Goal: Transaction & Acquisition: Download file/media

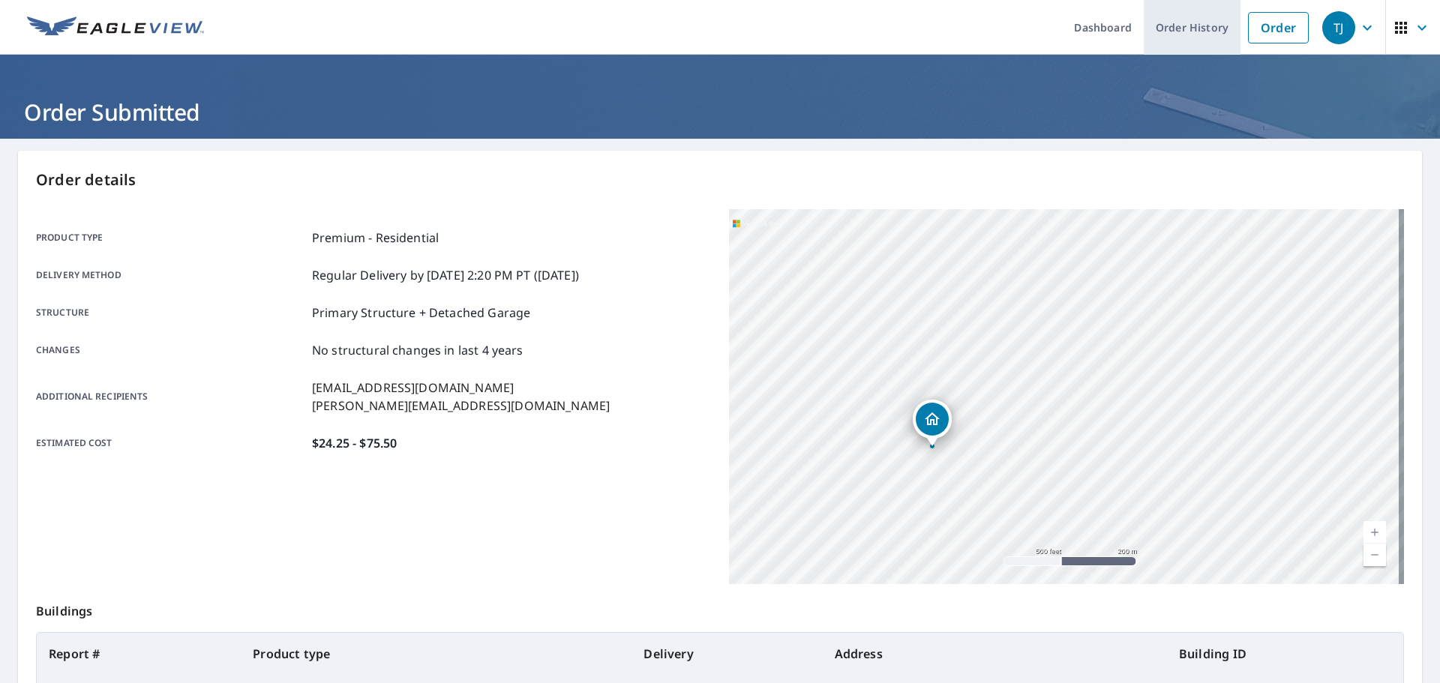
drag, startPoint x: 1198, startPoint y: 23, endPoint x: 1161, endPoint y: 51, distance: 46.5
click at [1198, 23] on link "Order History" at bounding box center [1192, 27] width 97 height 55
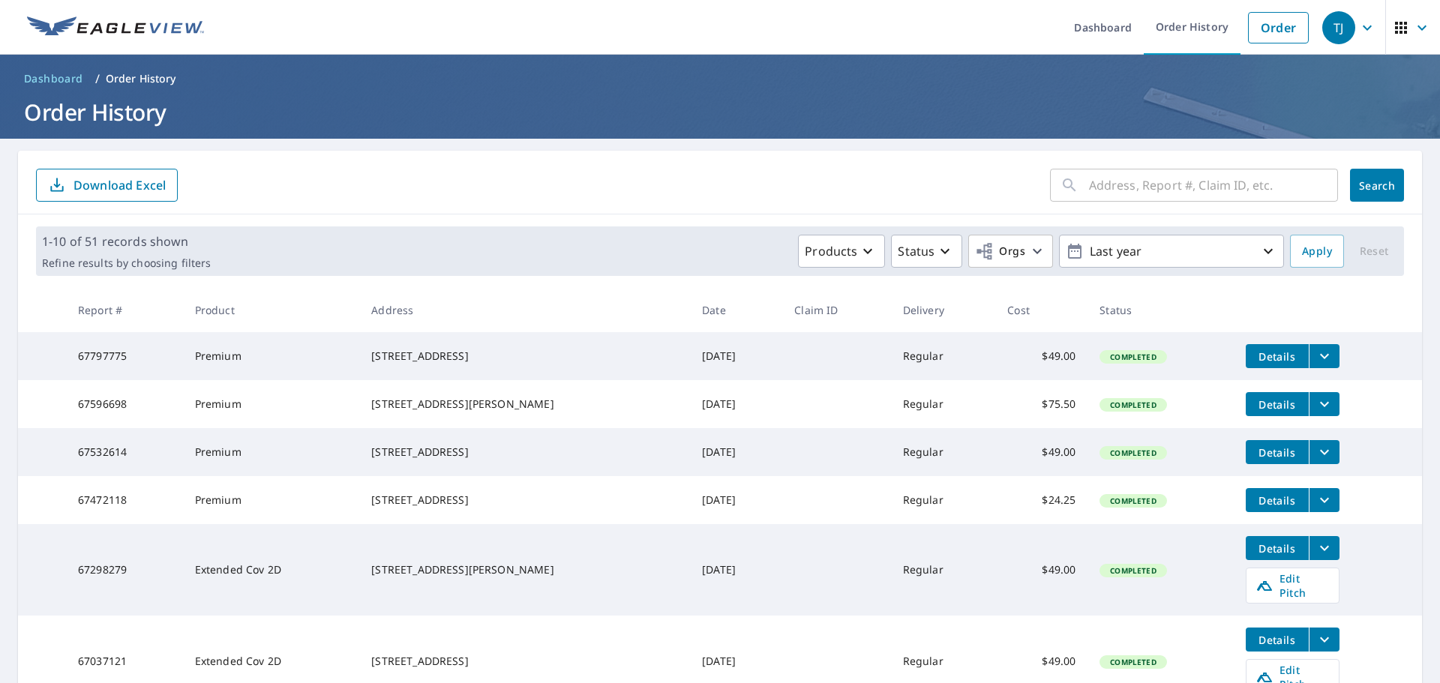
click at [1273, 351] on span "Details" at bounding box center [1277, 357] width 45 height 14
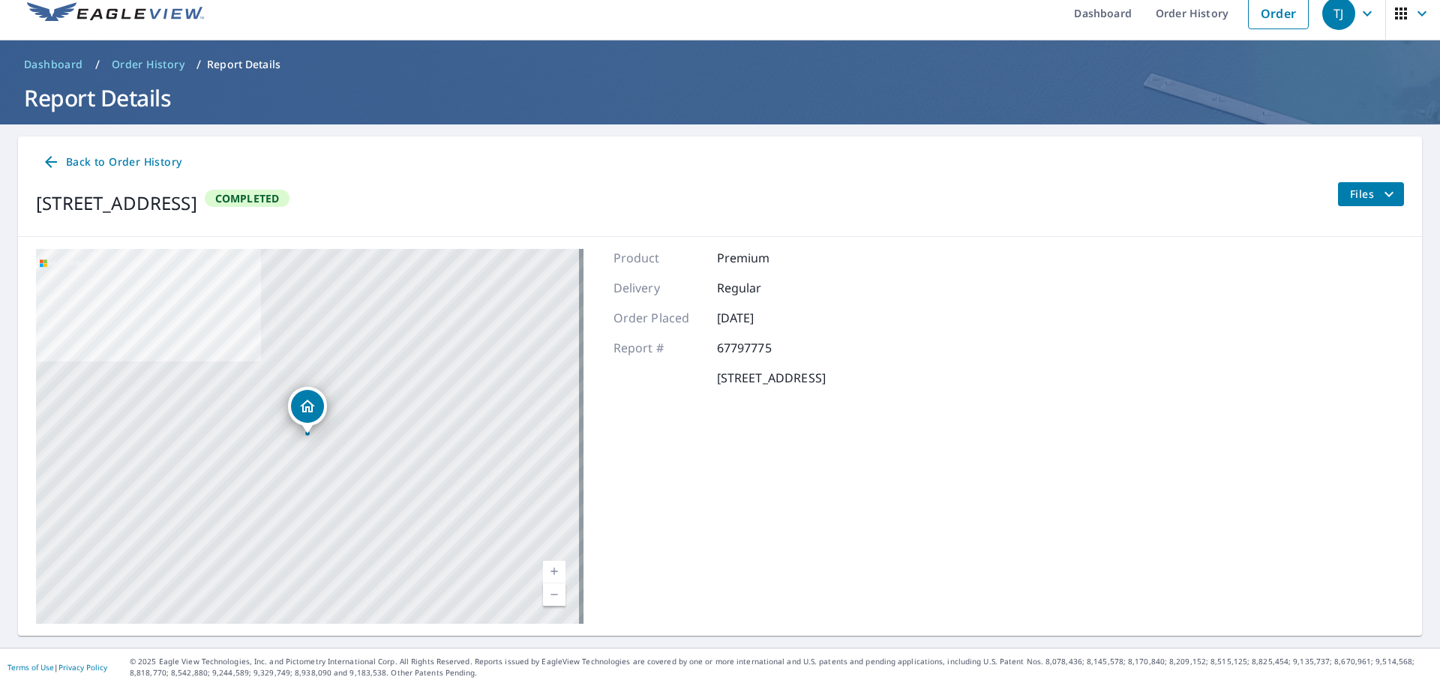
scroll to position [17, 0]
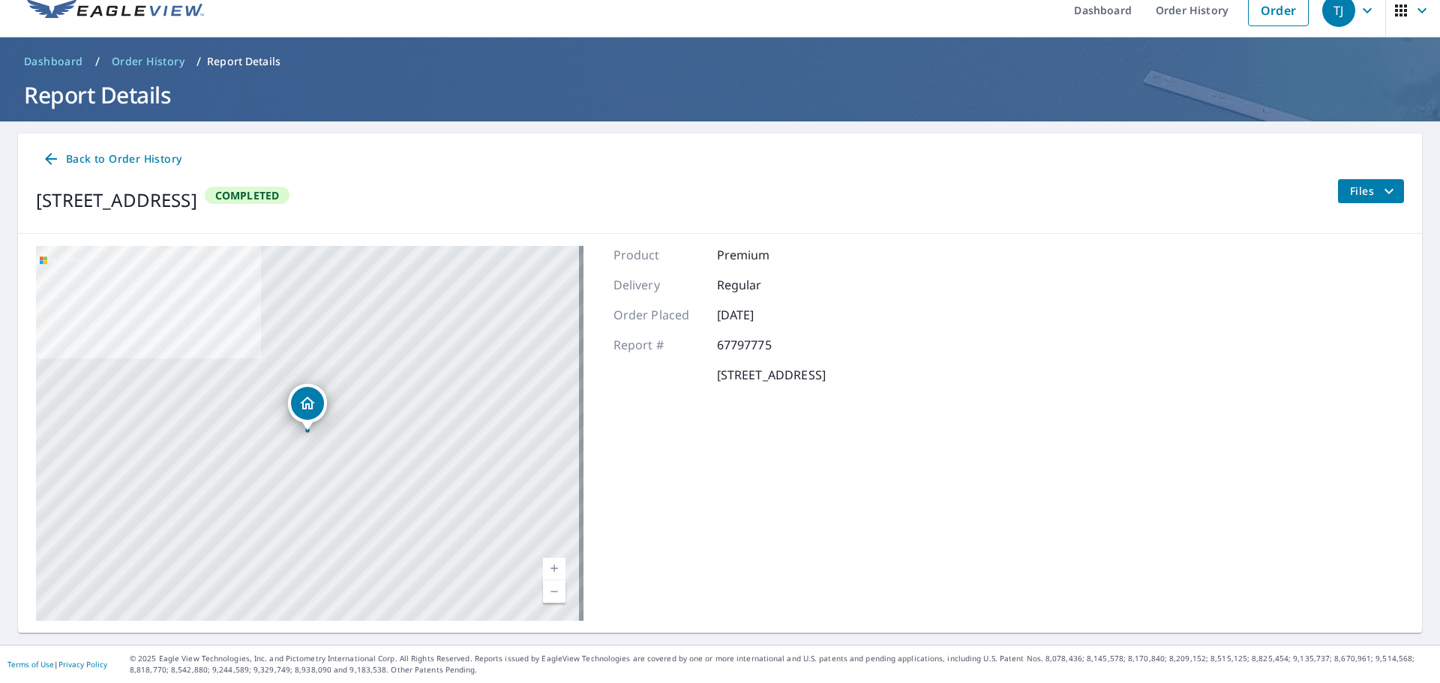
click at [1380, 193] on icon "filesDropdownBtn-67797775" at bounding box center [1389, 191] width 18 height 18
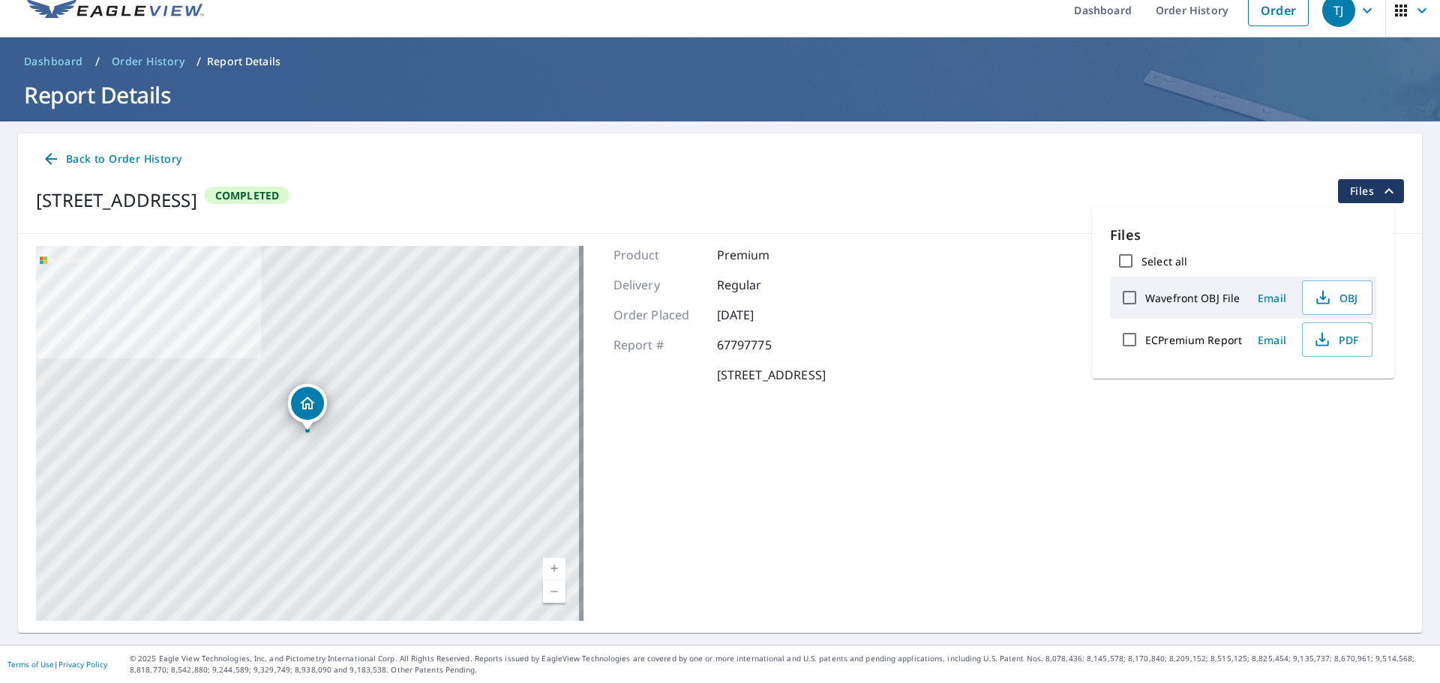
drag, startPoint x: 1070, startPoint y: 465, endPoint x: 902, endPoint y: 422, distance: 173.4
click at [1069, 465] on div "[STREET_ADDRESS] Aerial Road A standard road map Aerial A detailed look from ab…" at bounding box center [720, 433] width 1404 height 399
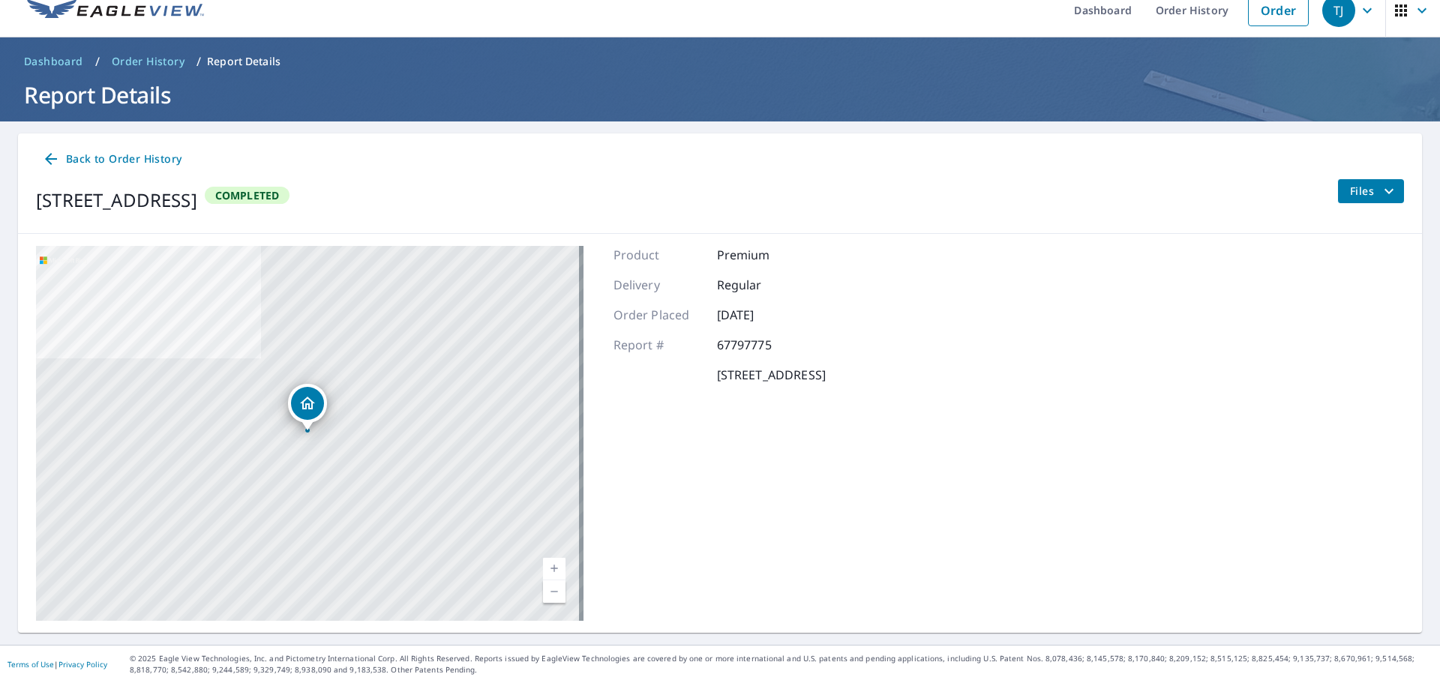
click at [65, 155] on span "Back to Order History" at bounding box center [112, 159] width 140 height 19
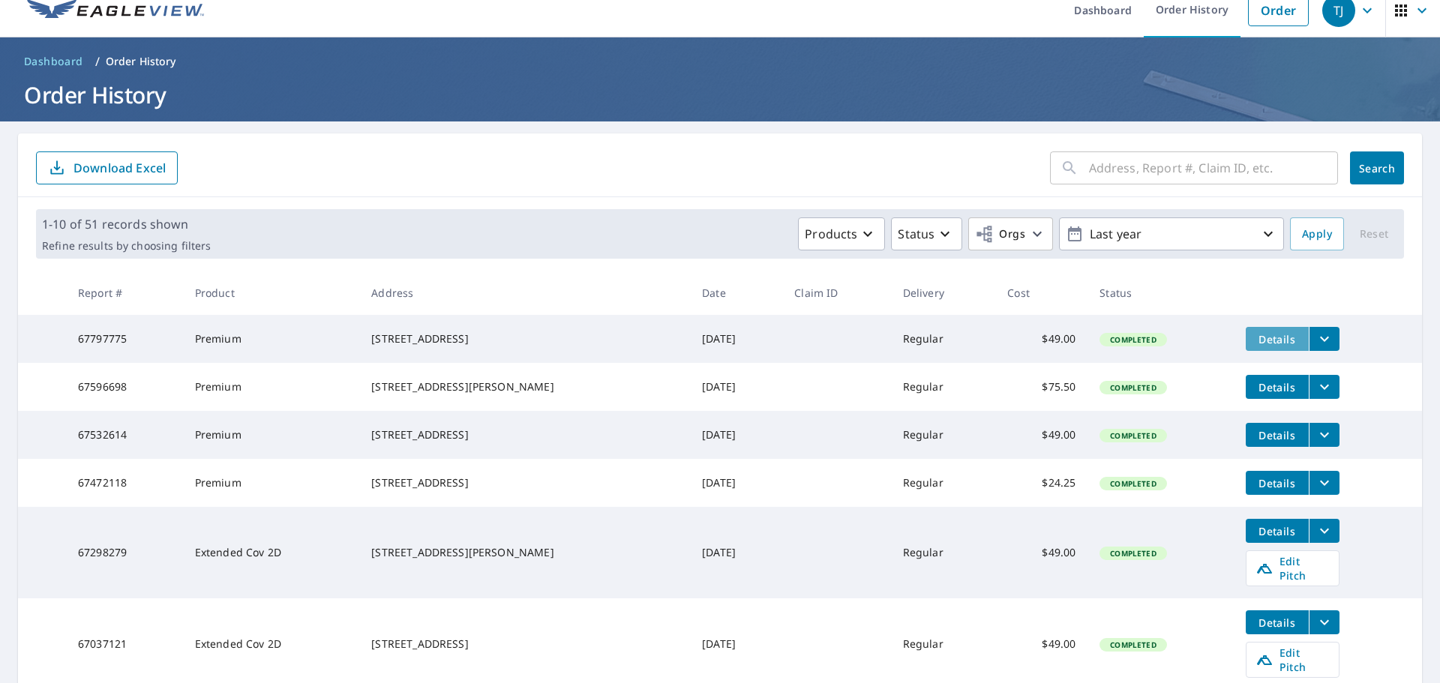
click at [1261, 338] on span "Details" at bounding box center [1277, 339] width 45 height 14
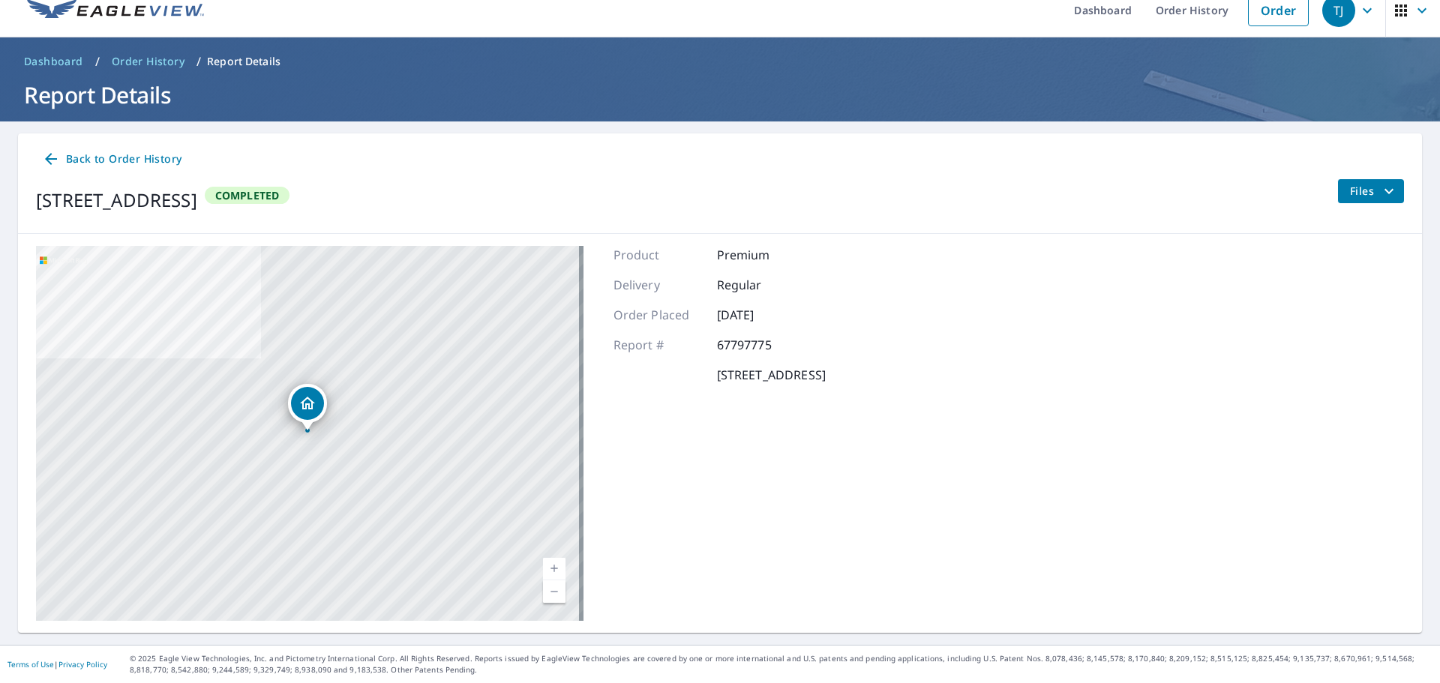
drag, startPoint x: 152, startPoint y: 56, endPoint x: 281, endPoint y: 130, distance: 148.9
click at [152, 56] on span "Order History" at bounding box center [148, 61] width 73 height 15
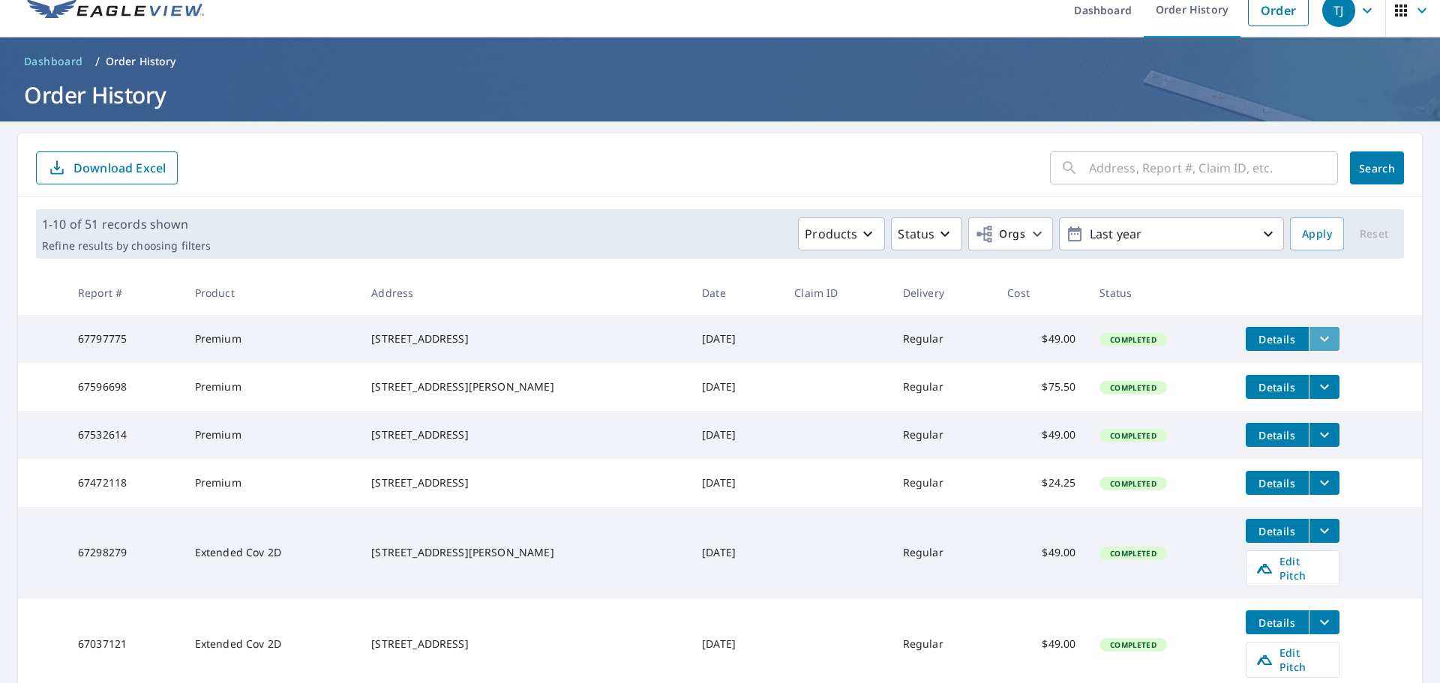
click at [1323, 338] on button "filesDropdownBtn-67797775" at bounding box center [1324, 339] width 31 height 24
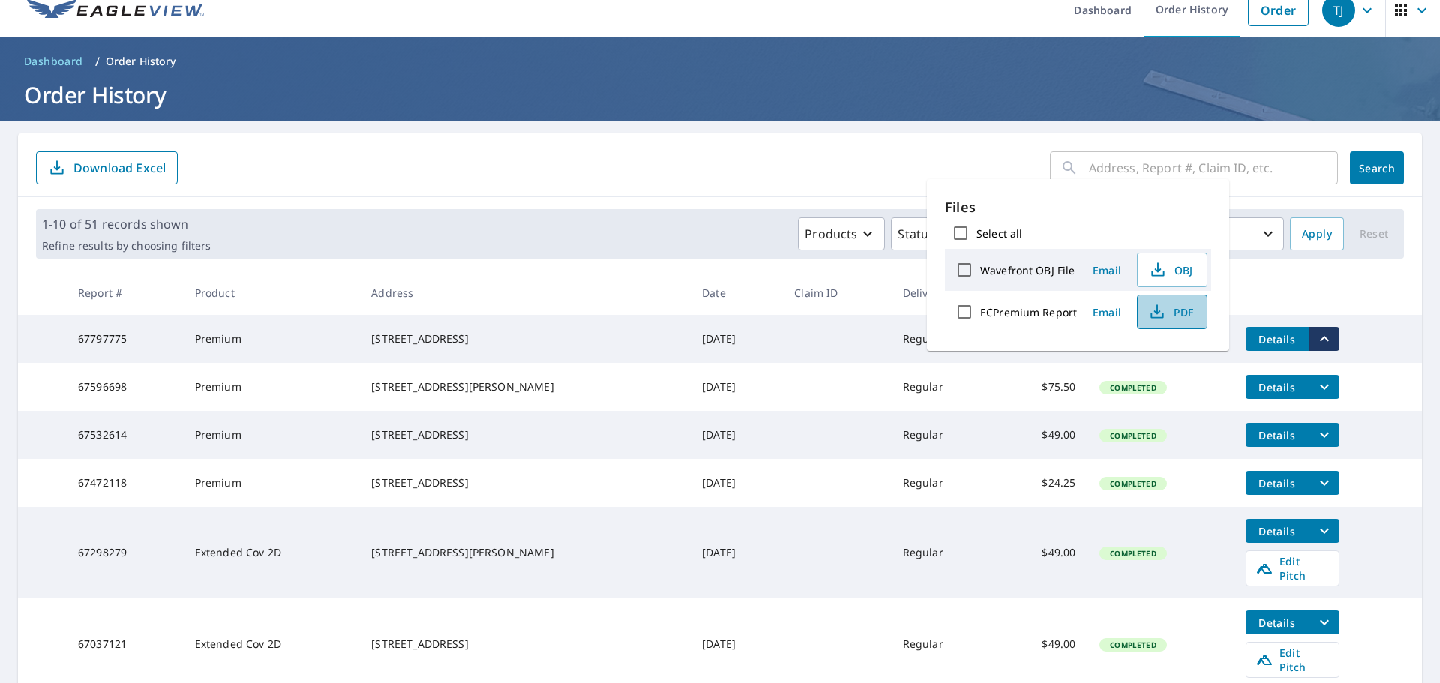
click at [1173, 320] on span "PDF" at bounding box center [1171, 312] width 48 height 18
